Goal: Information Seeking & Learning: Learn about a topic

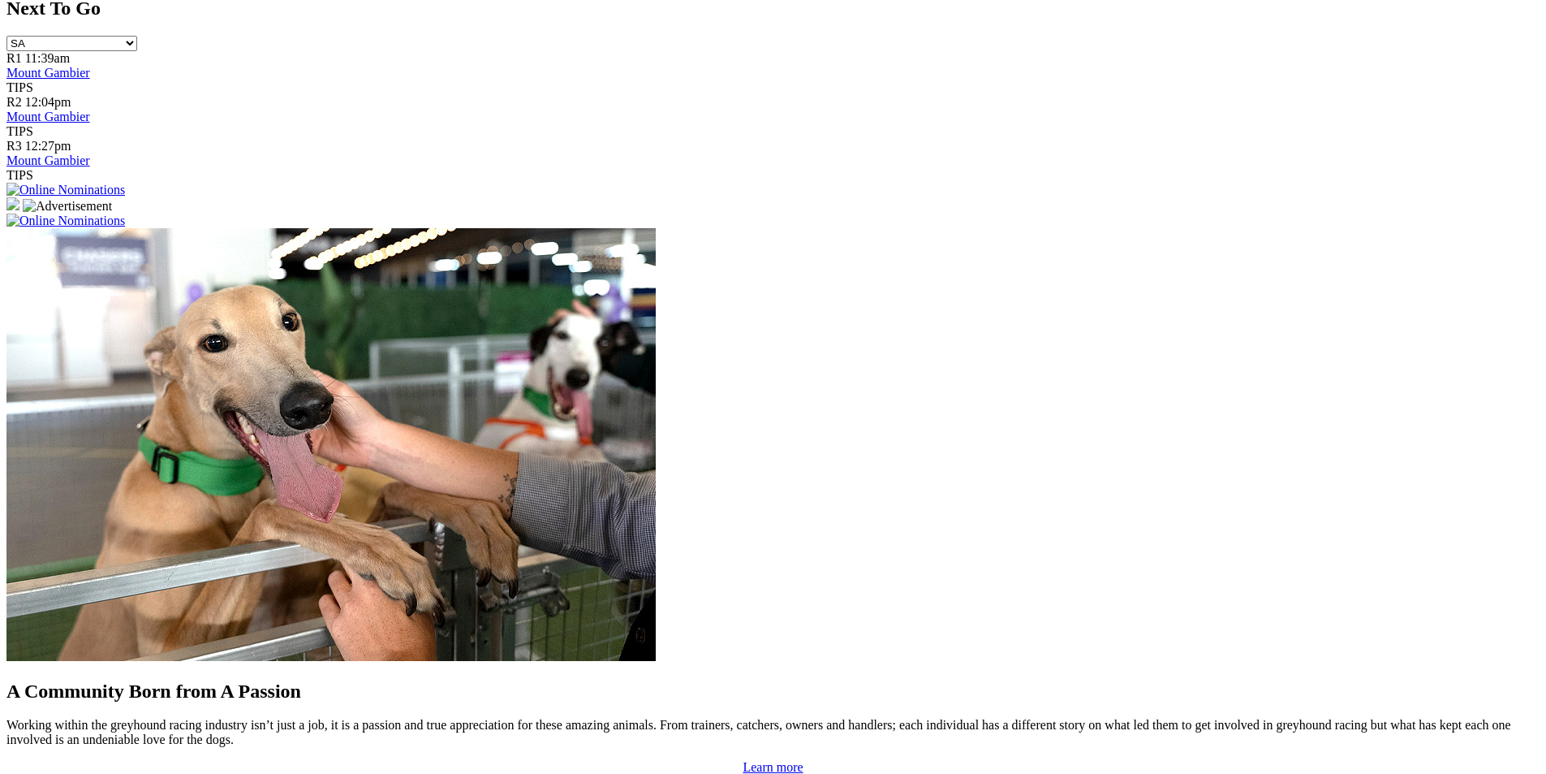
scroll to position [1380, 0]
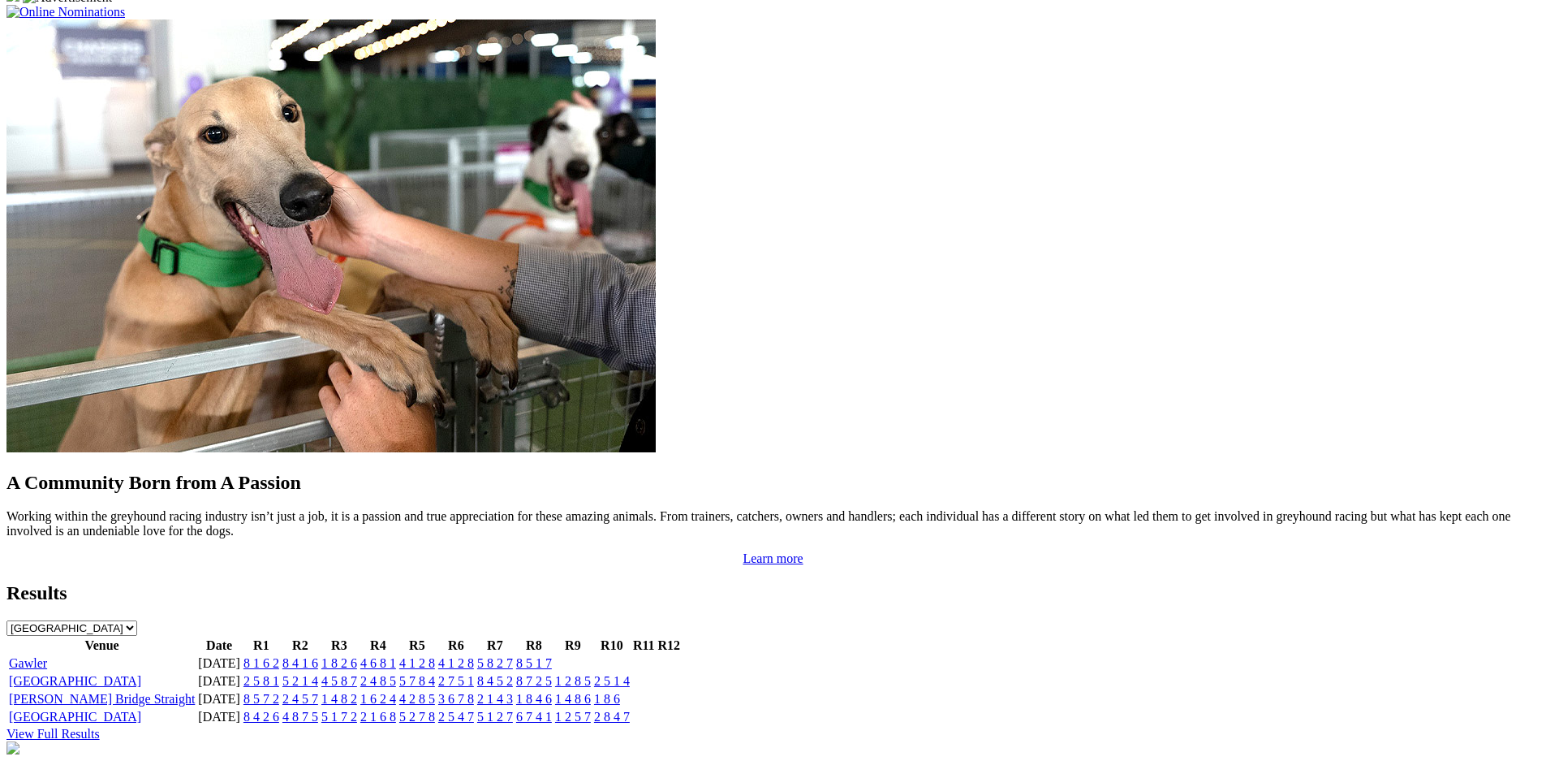
click at [195, 692] on link "Murray Bridge Straight" at bounding box center [102, 699] width 186 height 14
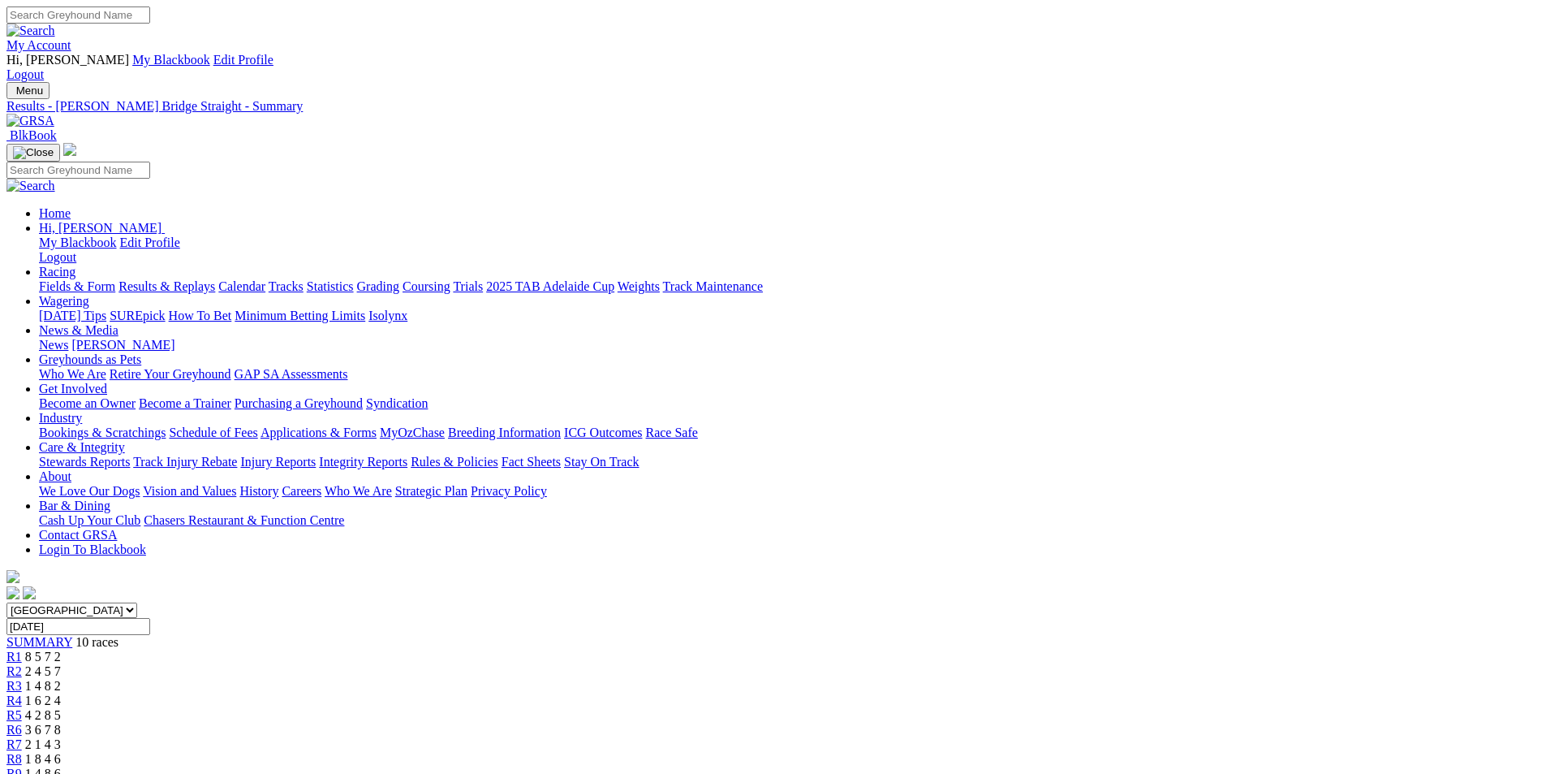
click at [61, 664] on span "2 4 5 7" at bounding box center [43, 671] width 36 height 14
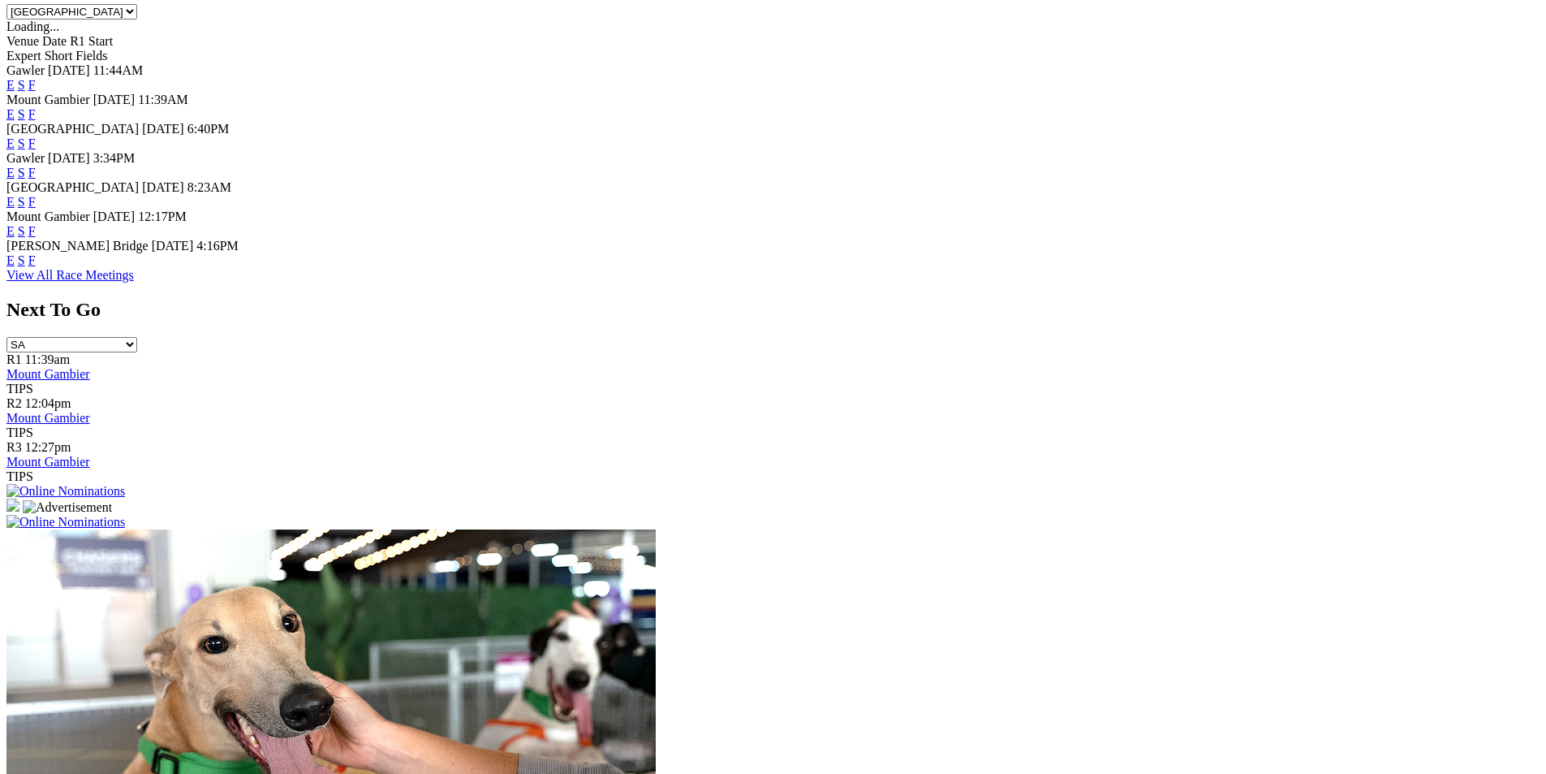
scroll to position [652, 0]
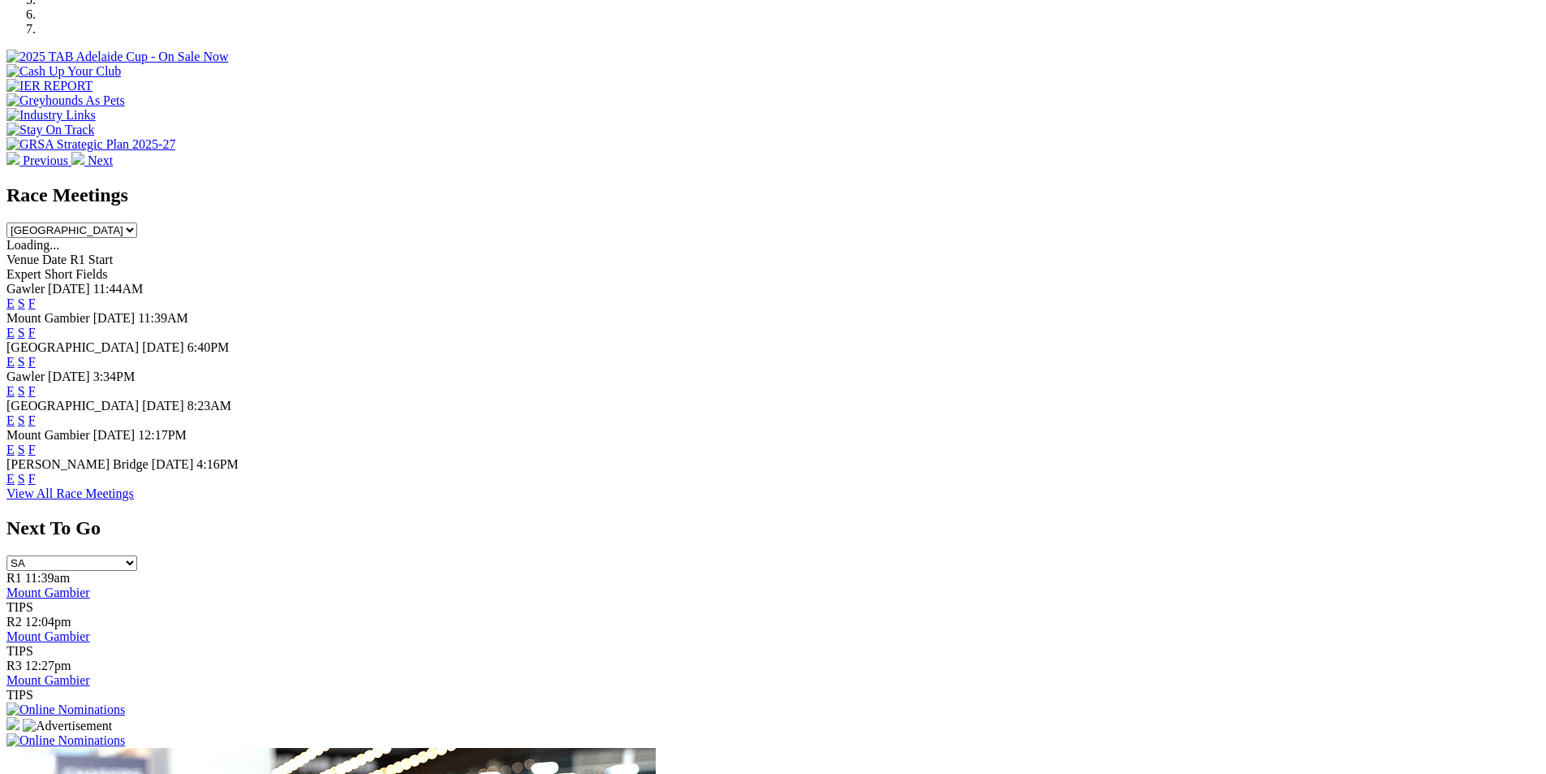
click at [36, 472] on link "F" at bounding box center [31, 479] width 7 height 14
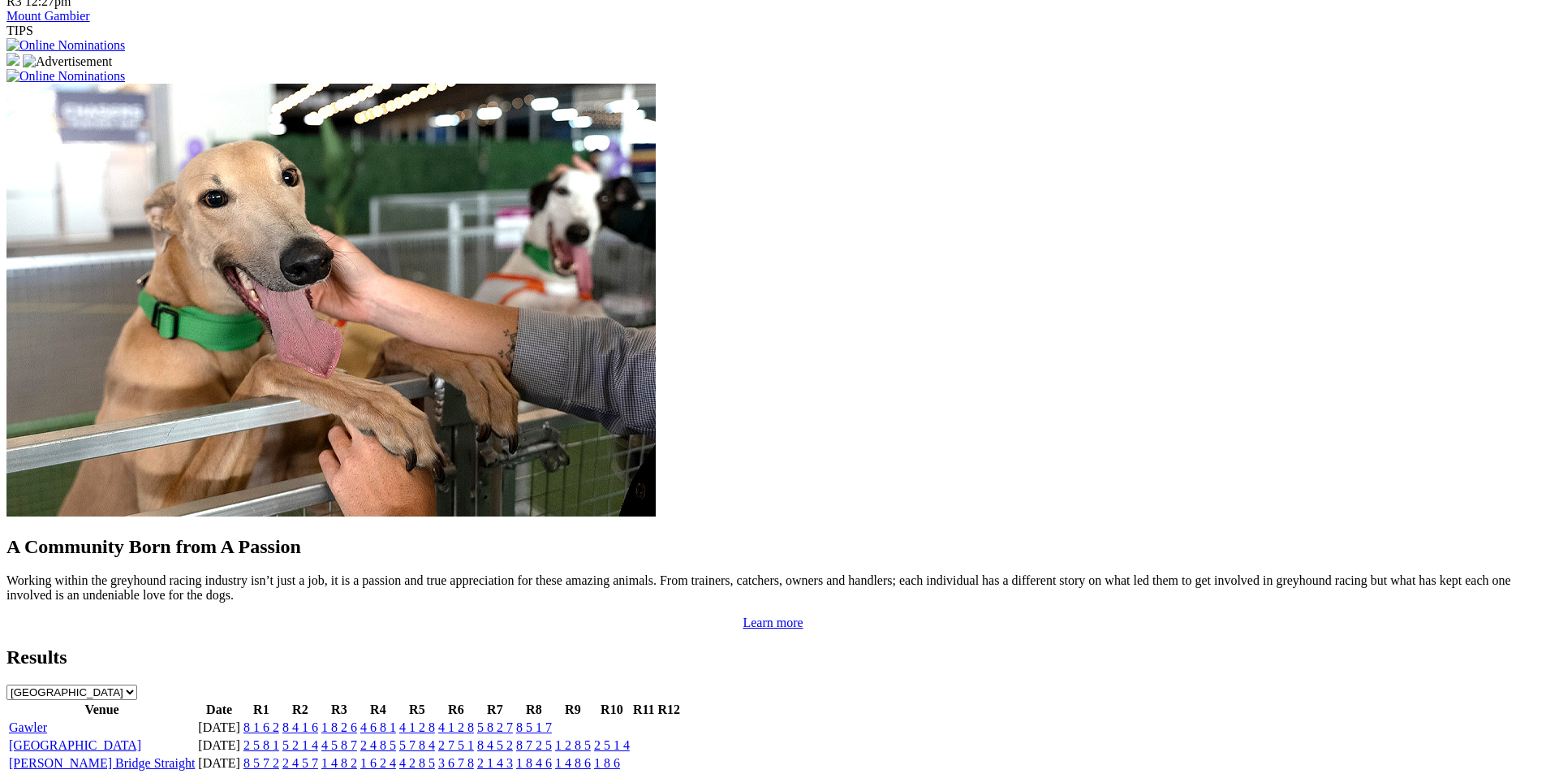
scroll to position [1384, 0]
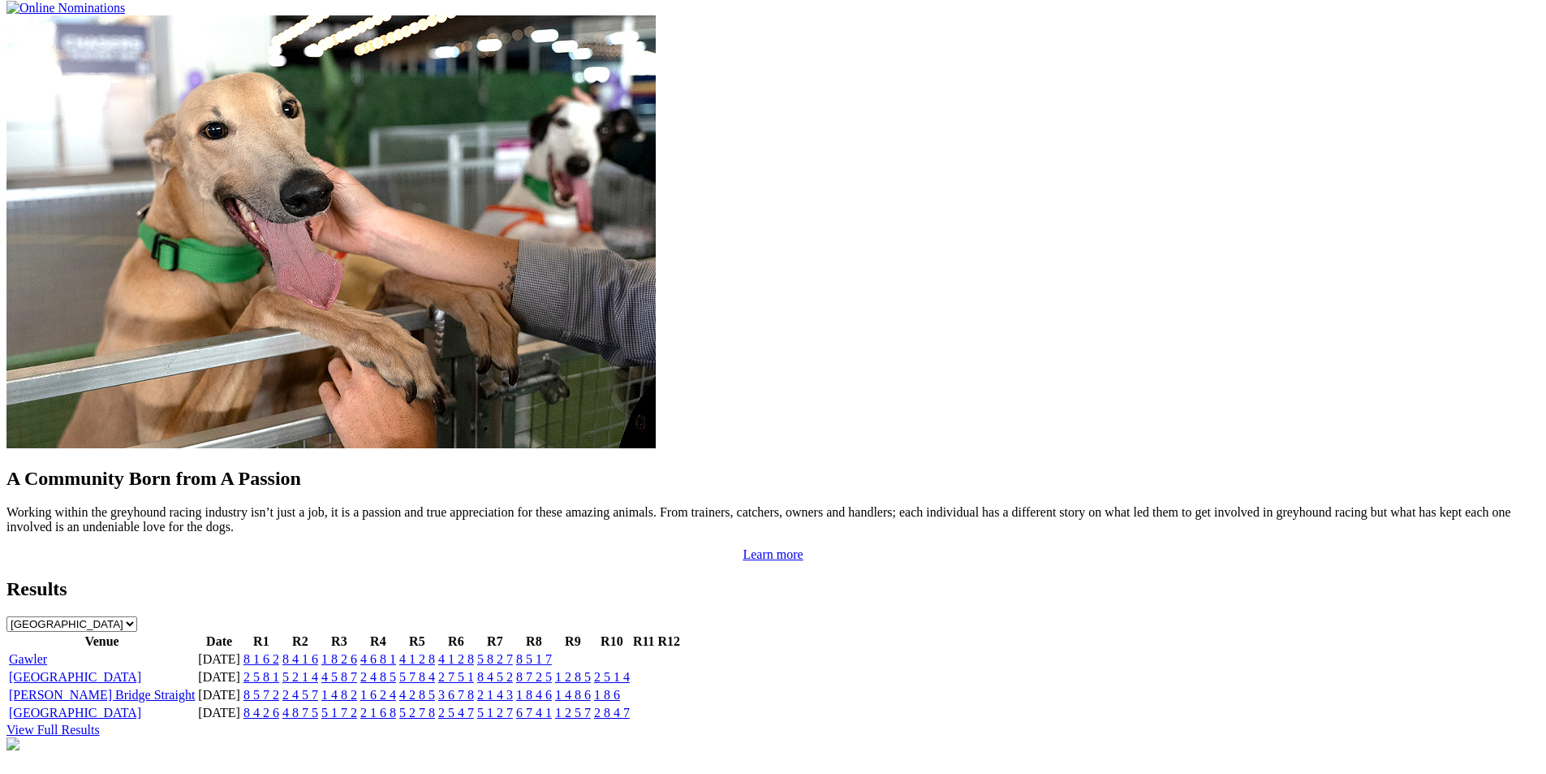
click at [195, 688] on link "[PERSON_NAME] Bridge Straight" at bounding box center [102, 695] width 186 height 14
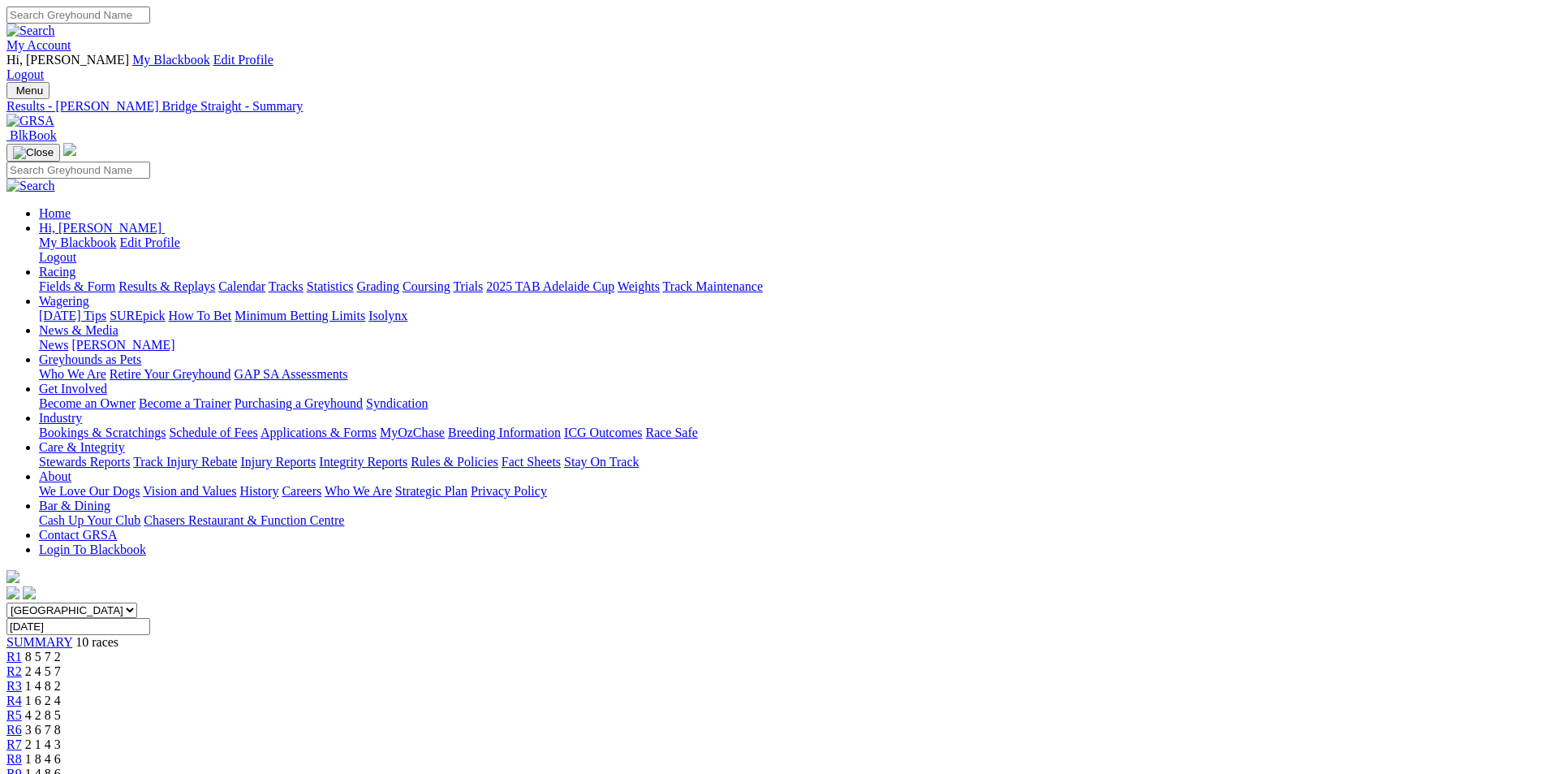
scroll to position [406, 0]
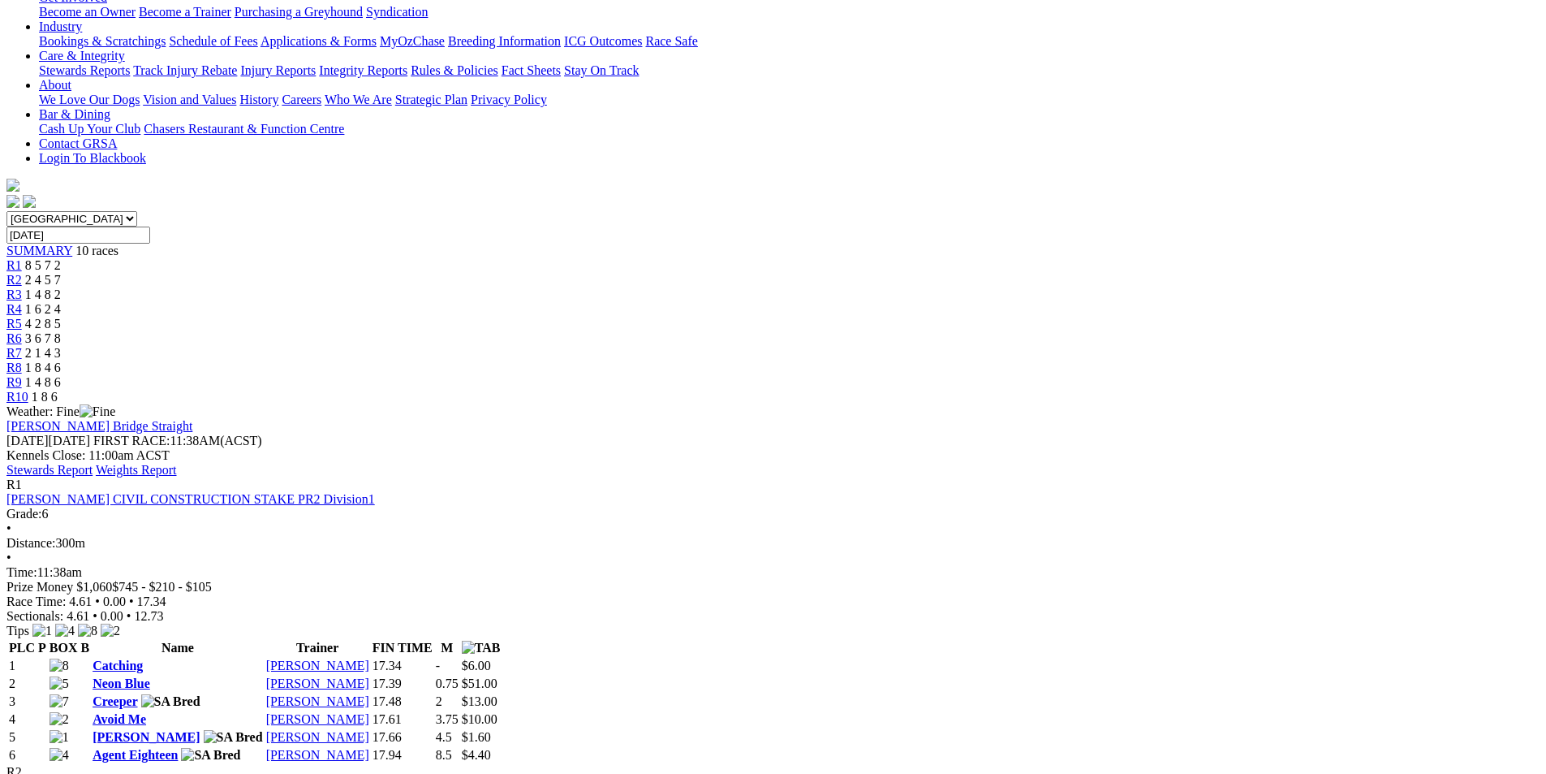
scroll to position [244, 0]
